Goal: Task Accomplishment & Management: Manage account settings

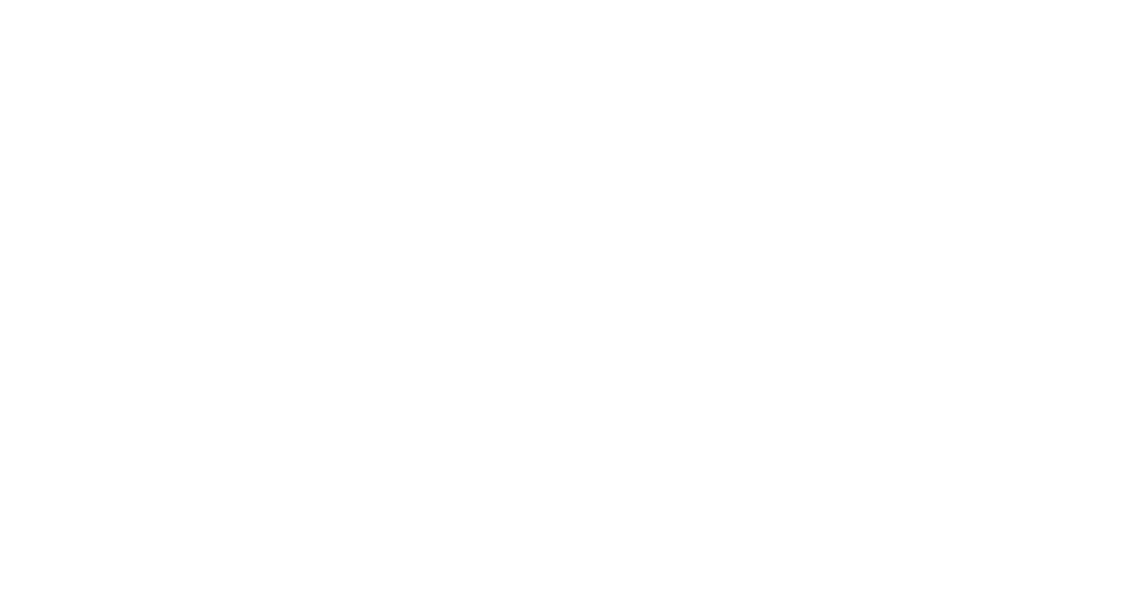
click at [1122, 0] on html at bounding box center [572, 0] width 1145 height 0
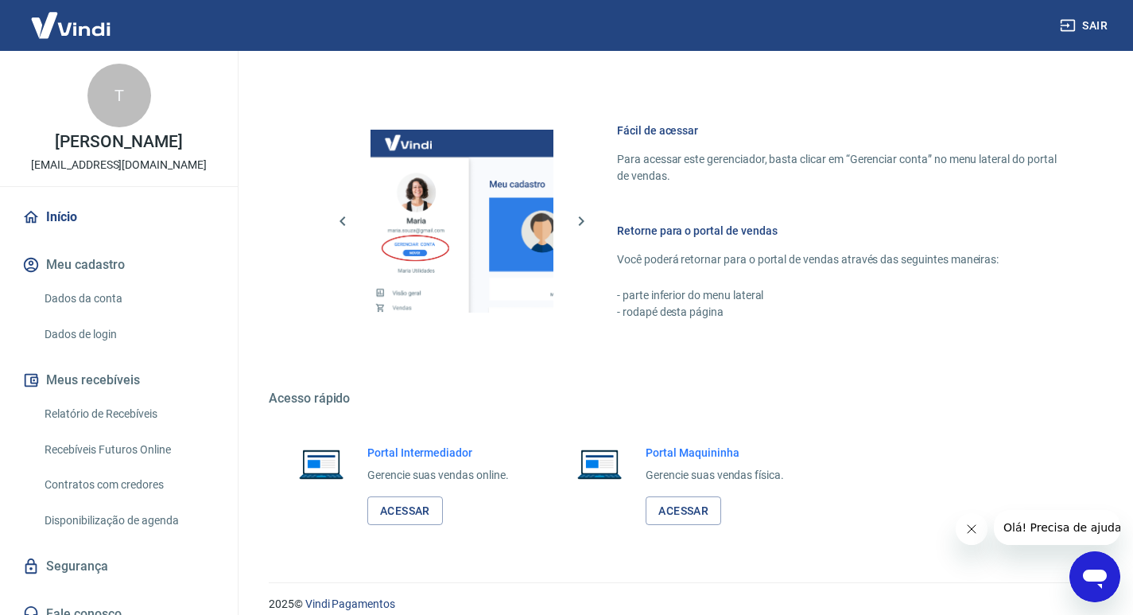
scroll to position [822, 0]
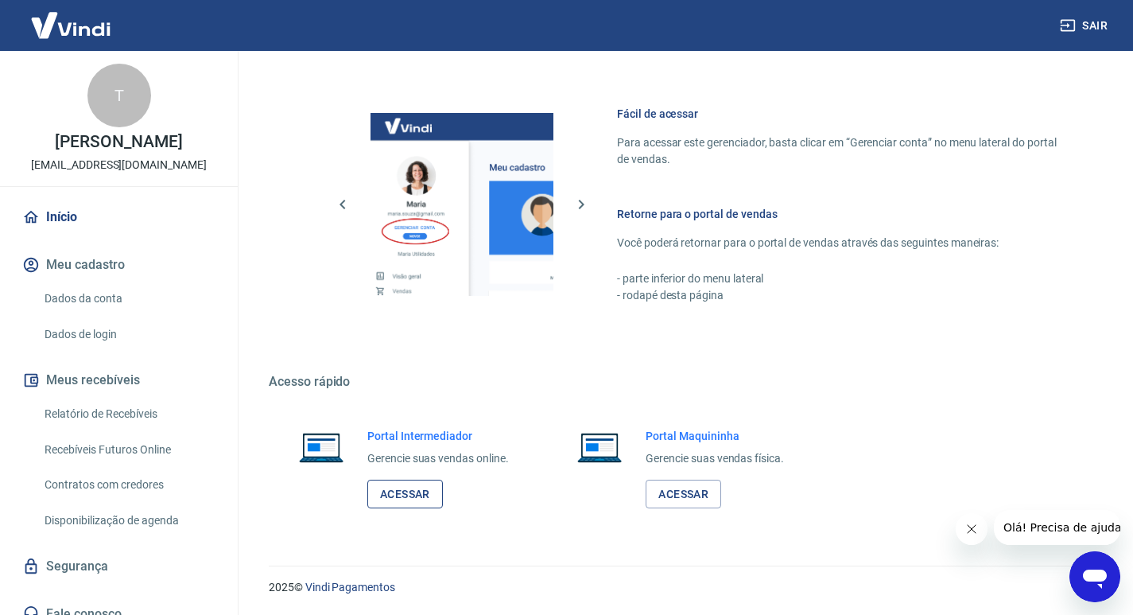
click at [414, 501] on link "Acessar" at bounding box center [405, 494] width 76 height 29
